Goal: Navigation & Orientation: Find specific page/section

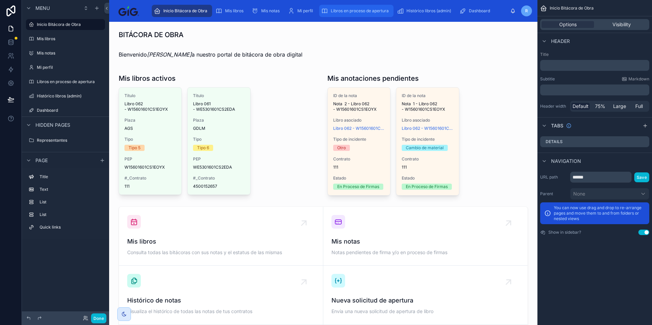
click at [377, 14] on div "Libros en proceso de apertura" at bounding box center [356, 10] width 70 height 11
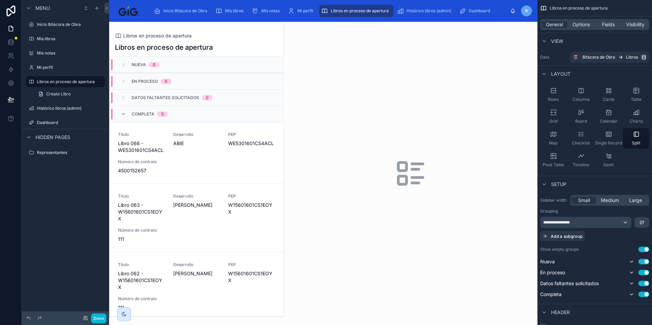
click at [213, 149] on div at bounding box center [196, 169] width 174 height 295
drag, startPoint x: 213, startPoint y: 149, endPoint x: 201, endPoint y: 161, distance: 17.4
click at [201, 161] on div "Título Libro 066 - WE5301601CS4ACL Desarrollo ABIE PEP WE5301601CS4ACL Número d…" at bounding box center [196, 153] width 157 height 42
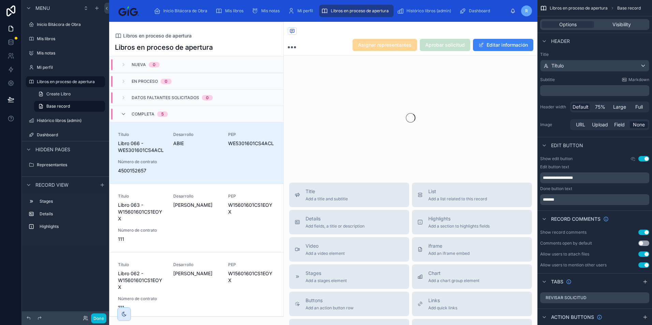
scroll to position [65, 0]
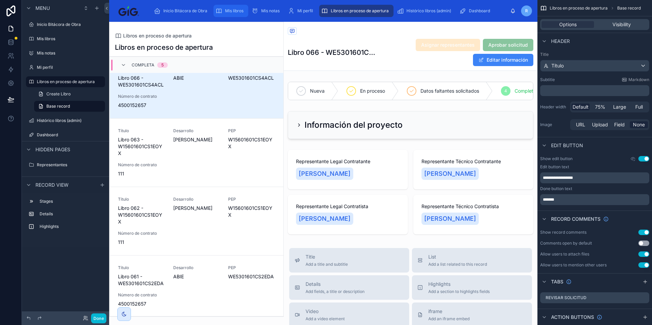
click at [235, 10] on span "Mis libros" at bounding box center [234, 10] width 18 height 5
